Goal: Information Seeking & Learning: Check status

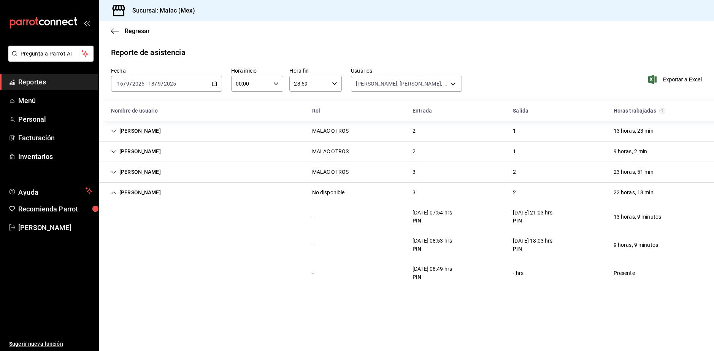
click at [53, 75] on link "Reportes" at bounding box center [49, 82] width 98 height 16
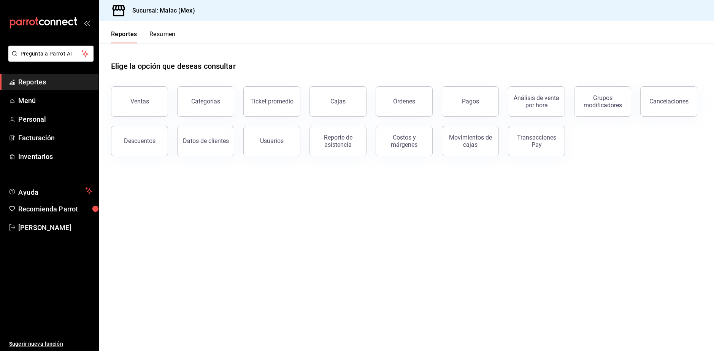
click at [171, 38] on button "Resumen" at bounding box center [162, 36] width 26 height 13
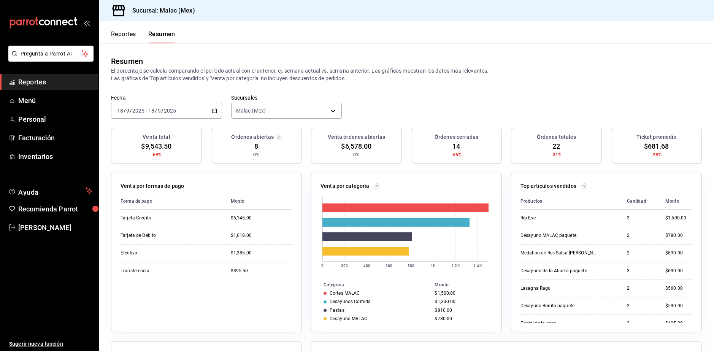
click at [162, 111] on span "/" at bounding box center [162, 111] width 2 height 6
click at [277, 210] on td "$6,145.00" at bounding box center [259, 217] width 68 height 17
click at [68, 81] on span "Reportes" at bounding box center [55, 82] width 74 height 10
